Goal: Transaction & Acquisition: Book appointment/travel/reservation

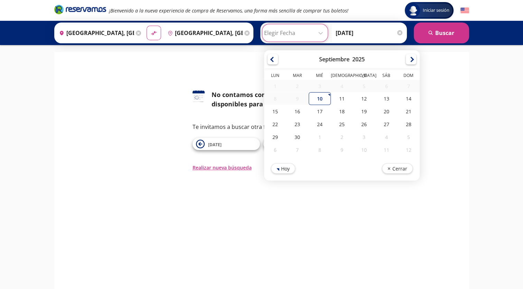
click at [310, 39] on input "Elegir Fecha" at bounding box center [295, 32] width 62 height 17
click at [410, 62] on div at bounding box center [411, 58] width 10 height 10
click at [354, 98] on div "10" at bounding box center [364, 99] width 22 height 13
type input "[DATE]"
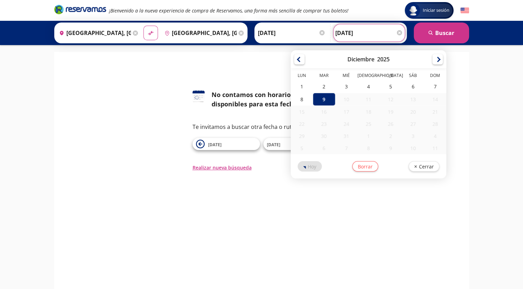
click at [377, 35] on input "09-Dic-25" at bounding box center [370, 32] width 68 height 17
click at [294, 57] on div at bounding box center [299, 58] width 10 height 10
click at [294, 57] on div at bounding box center [299, 59] width 10 height 10
click at [362, 114] on div "16" at bounding box center [369, 111] width 22 height 13
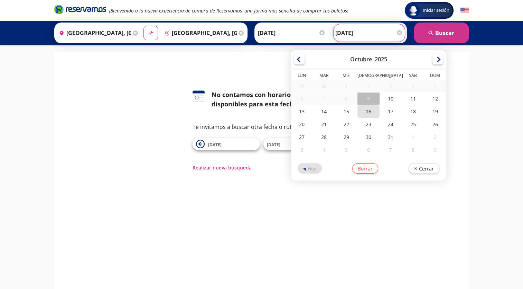
type input "16-Oct-25"
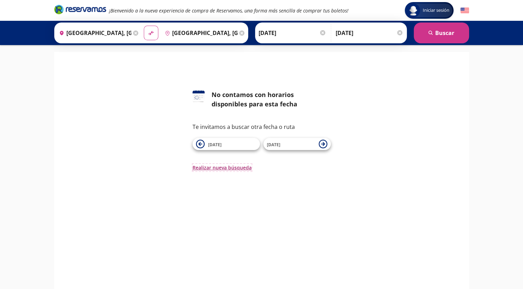
click at [233, 170] on button "Realizar nueva búsqueda" at bounding box center [222, 167] width 59 height 7
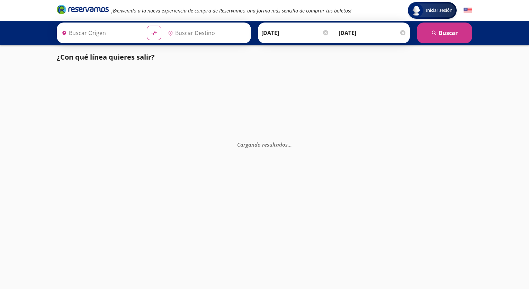
type input "[GEOGRAPHIC_DATA], [GEOGRAPHIC_DATA]"
